Goal: Information Seeking & Learning: Learn about a topic

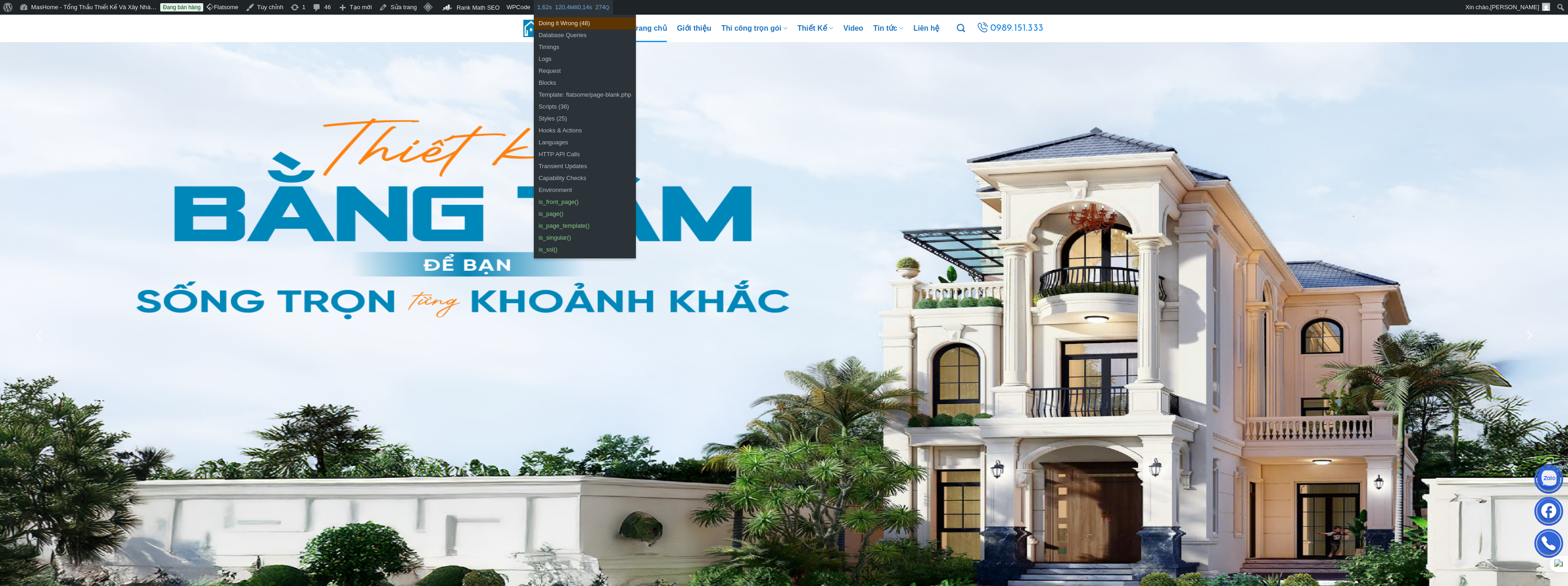
click at [569, 21] on link "Doing it Wrong (48)" at bounding box center [584, 24] width 102 height 12
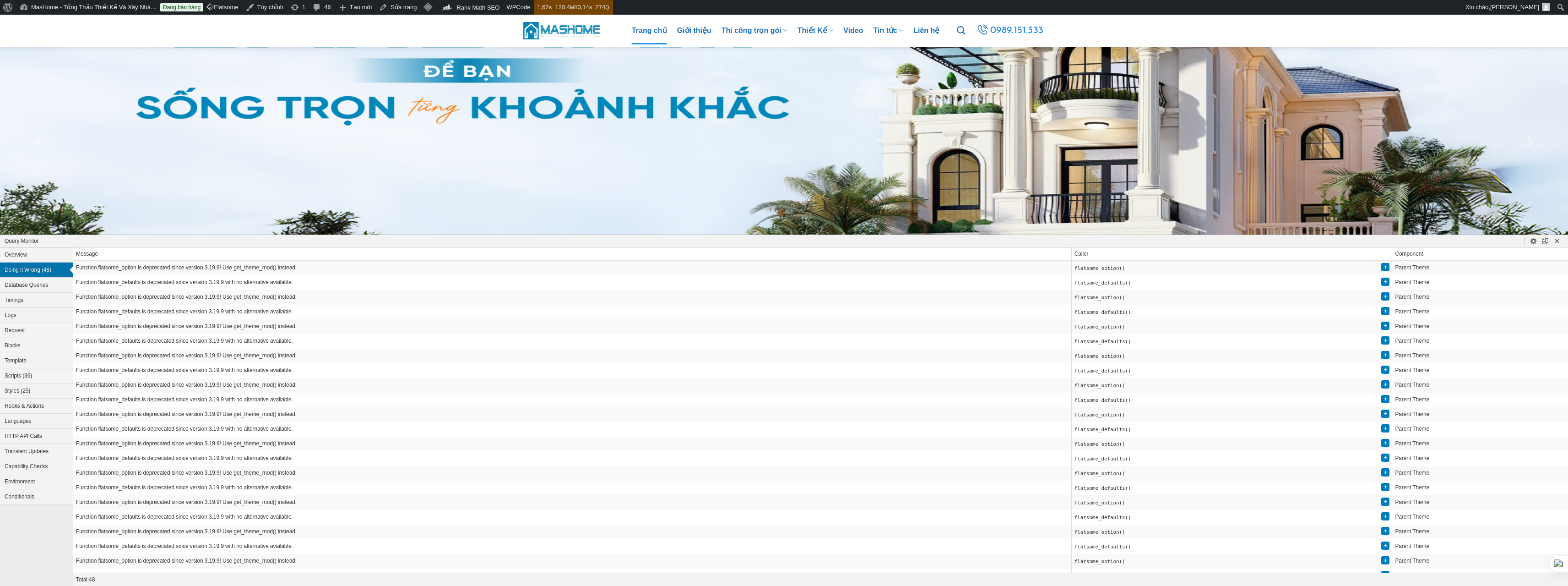
scroll to position [197, 0]
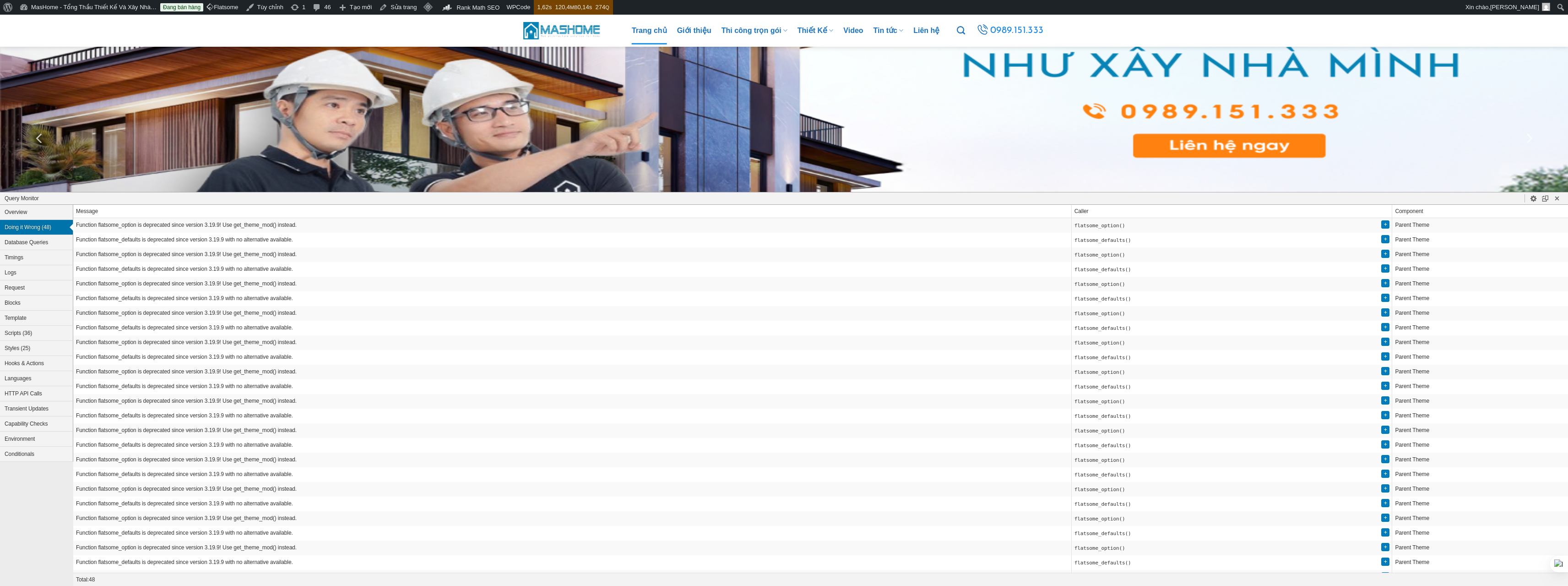
drag, startPoint x: 338, startPoint y: 239, endPoint x: 397, endPoint y: 158, distance: 100.2
click at [396, 194] on h1 "Query Monitor" at bounding box center [765, 199] width 1521 height 9
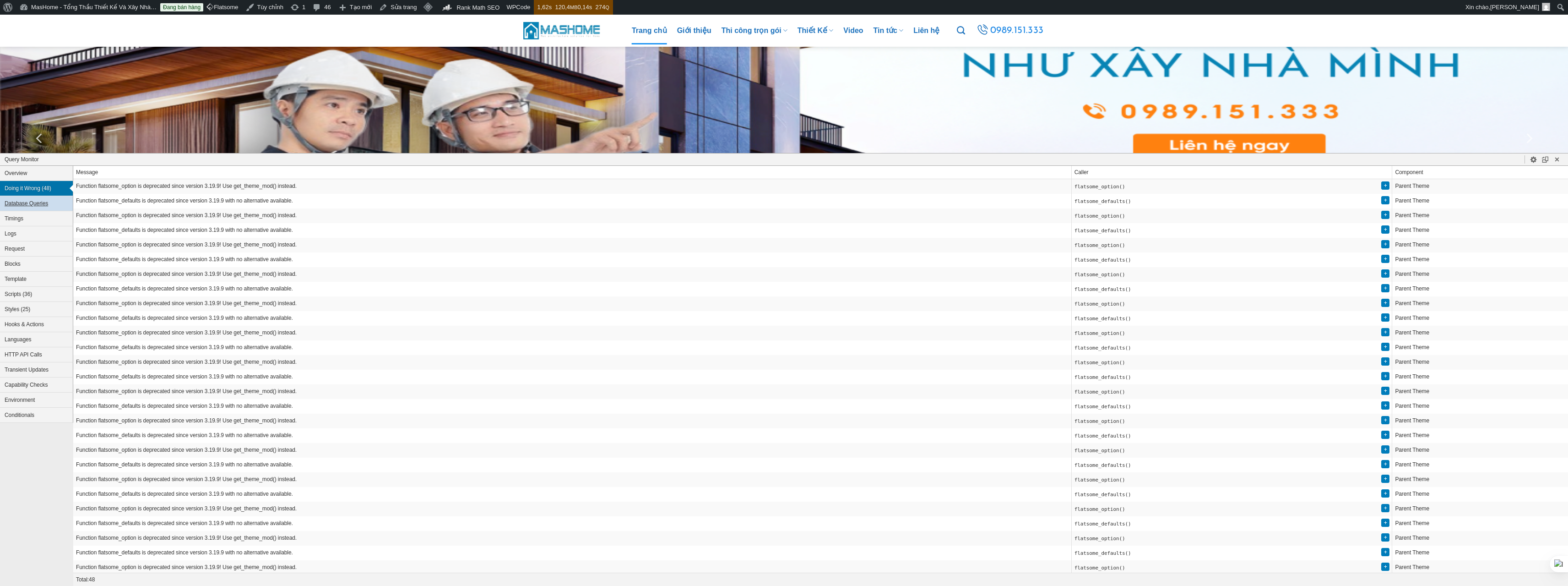
click at [45, 206] on button "Database Queries" at bounding box center [37, 203] width 73 height 15
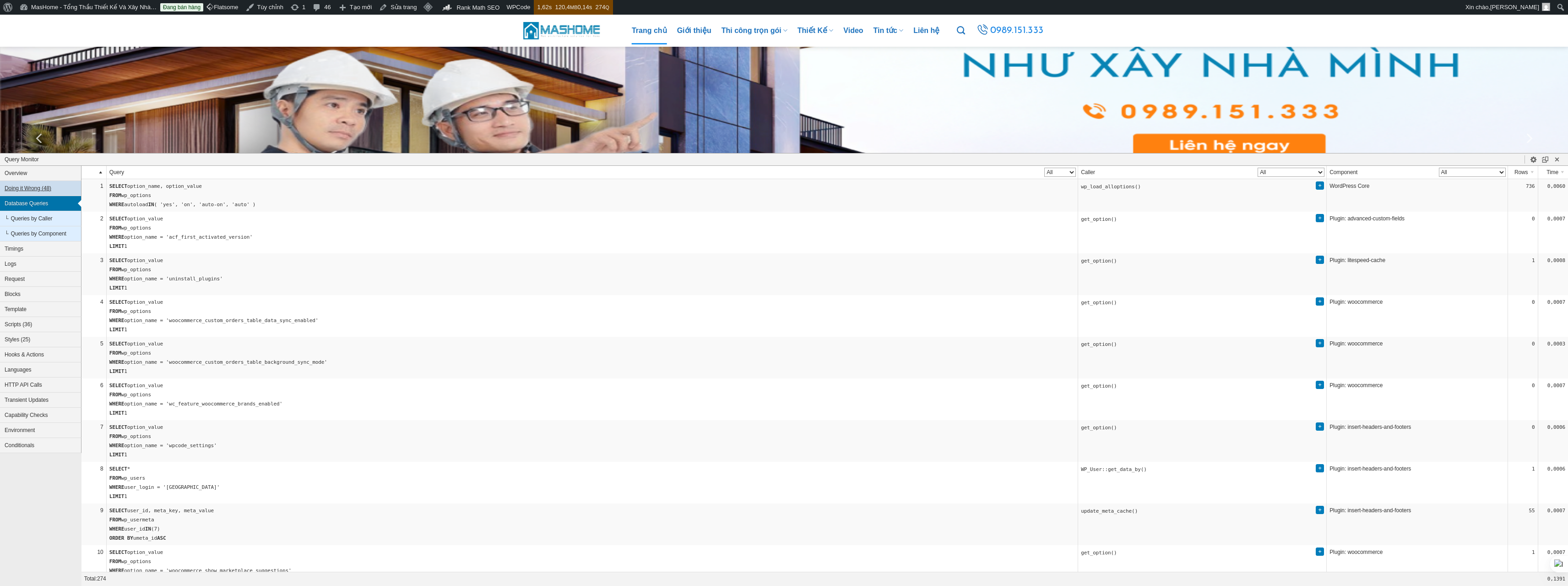
click at [30, 186] on button "Doing it Wrong (48)" at bounding box center [41, 188] width 82 height 15
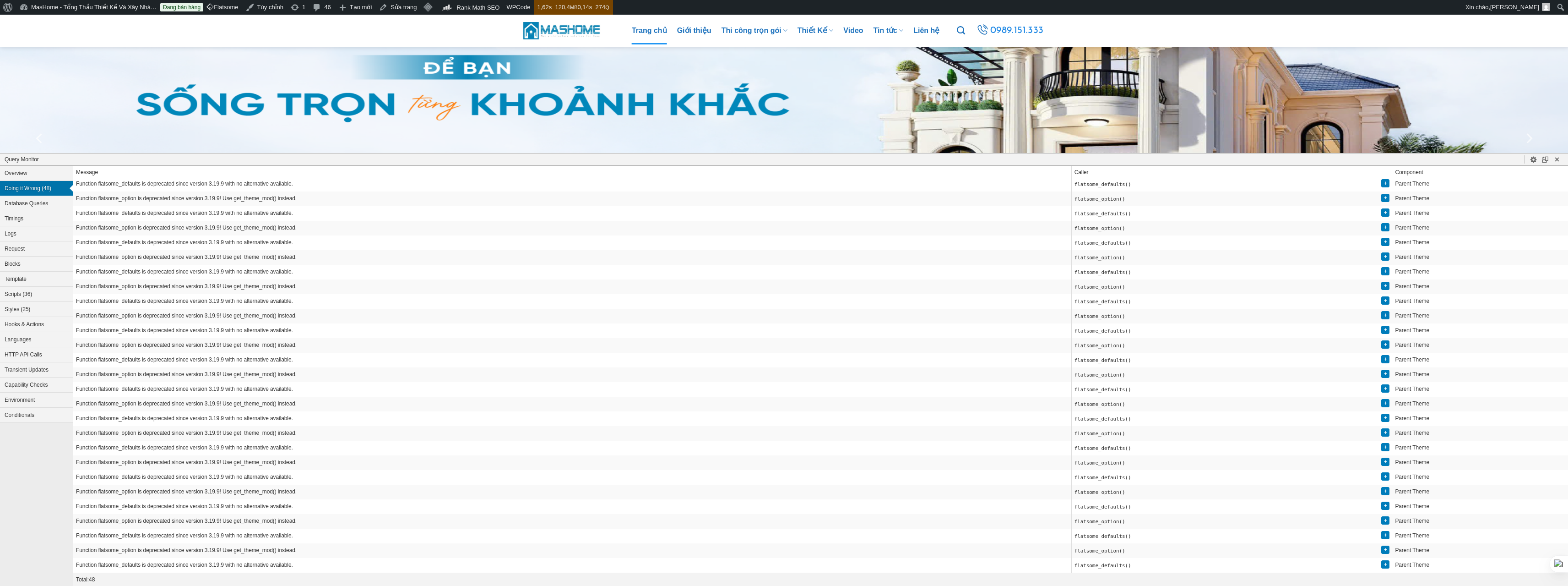
scroll to position [332, 0]
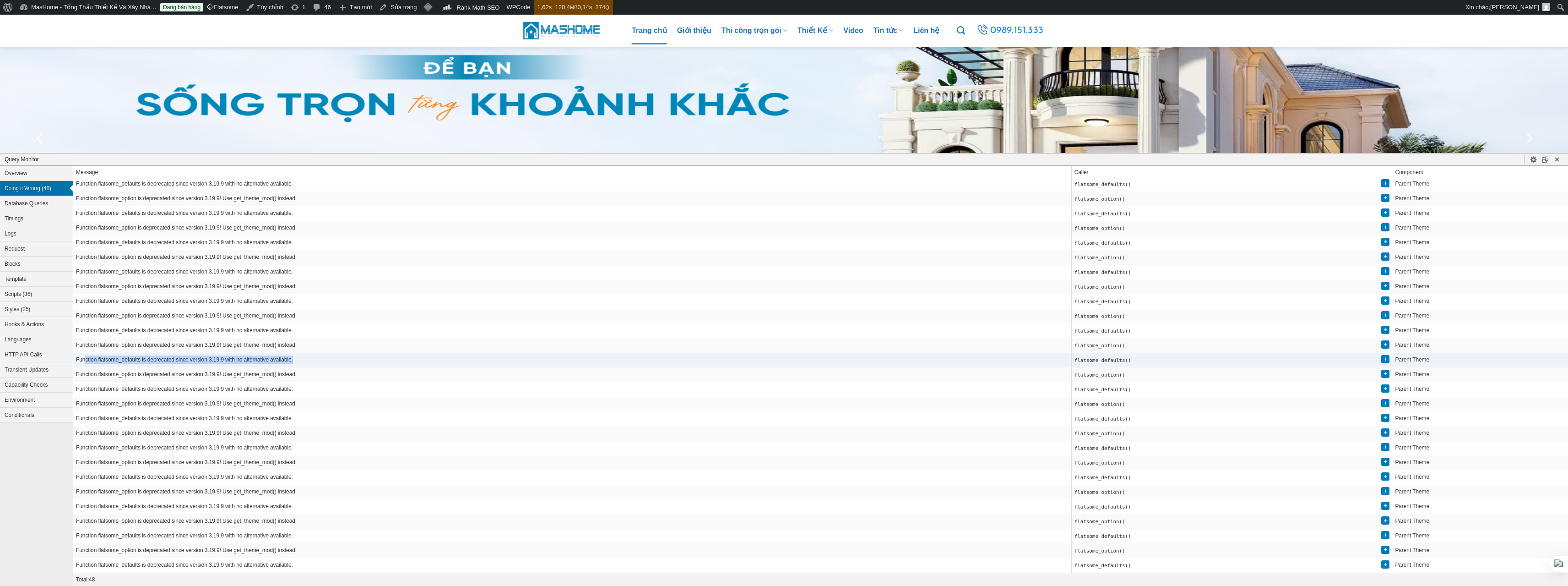
drag, startPoint x: 292, startPoint y: 353, endPoint x: 86, endPoint y: 348, distance: 206.1
click at [86, 353] on td "Function flatsome_defaults is deprecated since version 3.19.9 with no alternati…" at bounding box center [572, 360] width 998 height 15
drag, startPoint x: 1150, startPoint y: 370, endPoint x: 77, endPoint y: 352, distance: 1073.2
click at [77, 352] on tbody "Function flatsome_option is deprecated since version 3.19.9! Use get_theme_mod(…" at bounding box center [821, 221] width 1495 height 704
copy tbody "Function flatsome_defaults is deprecated since version 3.19.9 with no alternati…"
